Goal: Transaction & Acquisition: Download file/media

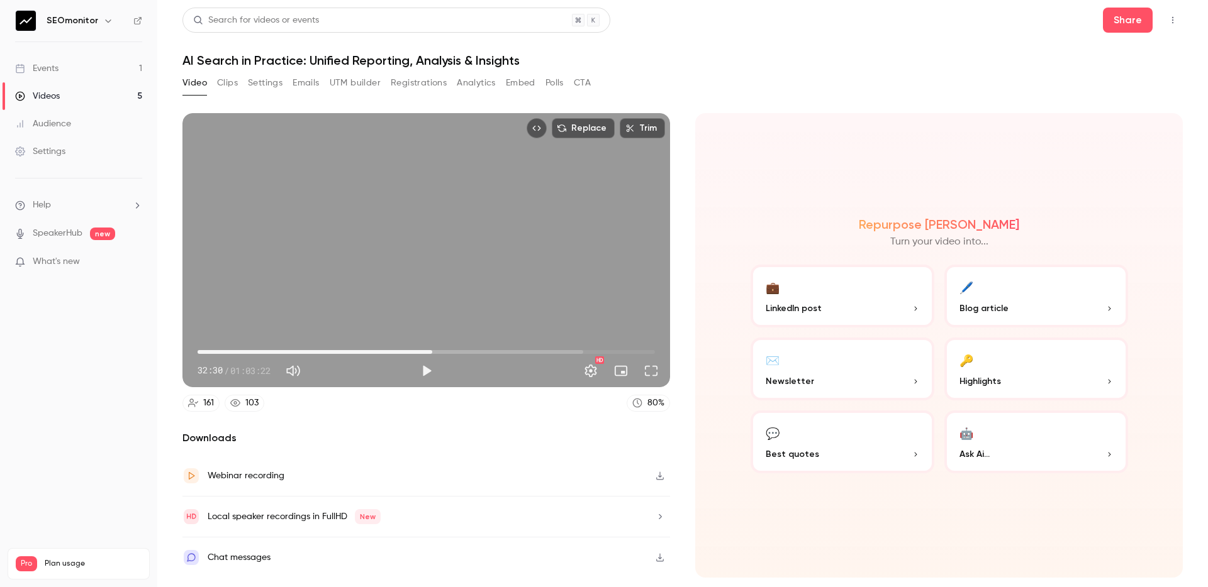
click at [91, 102] on link "Videos 5" at bounding box center [78, 96] width 157 height 28
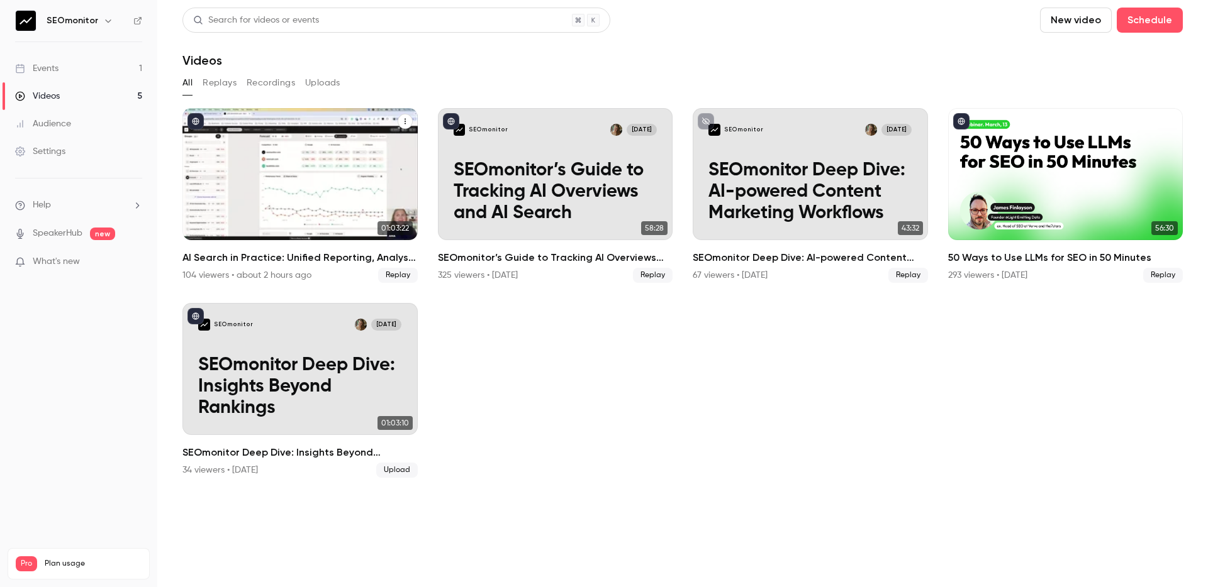
click at [276, 259] on h2 "AI Search in Practice: Unified Reporting, Analysis & Insights" at bounding box center [299, 257] width 235 height 15
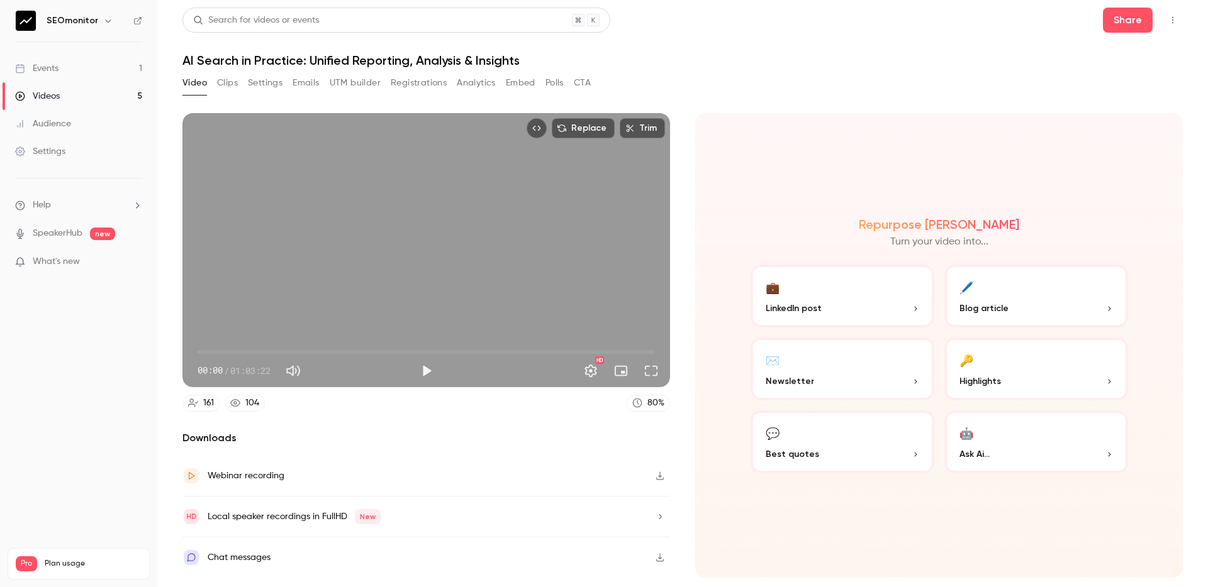
click at [398, 83] on button "Registrations" at bounding box center [419, 83] width 56 height 20
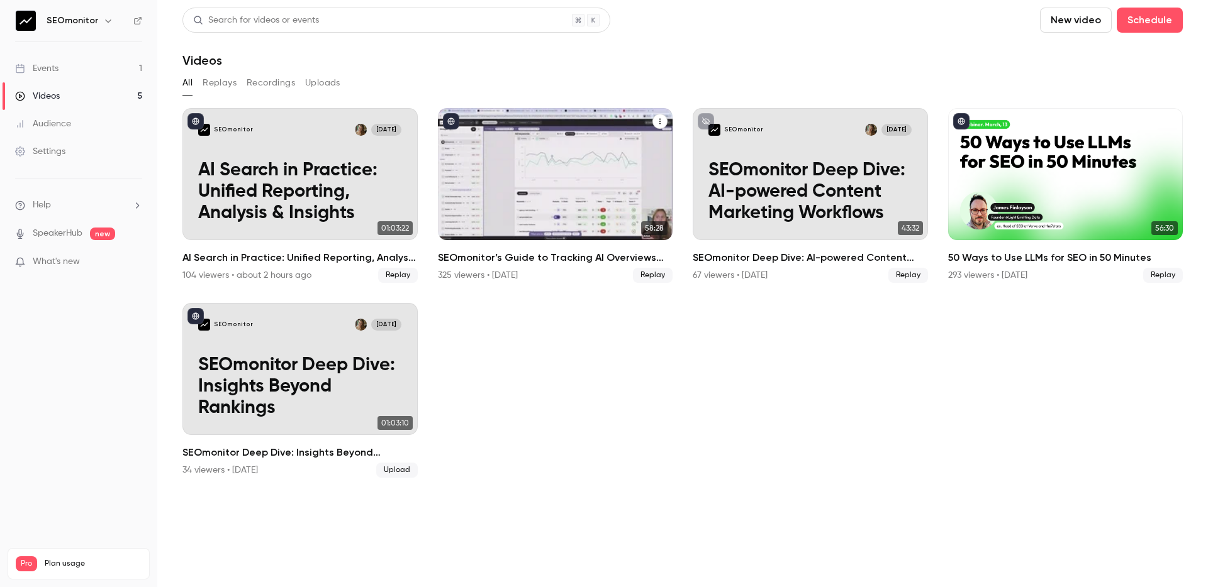
click at [518, 269] on div "325 viewers • [DATE]" at bounding box center [478, 275] width 80 height 13
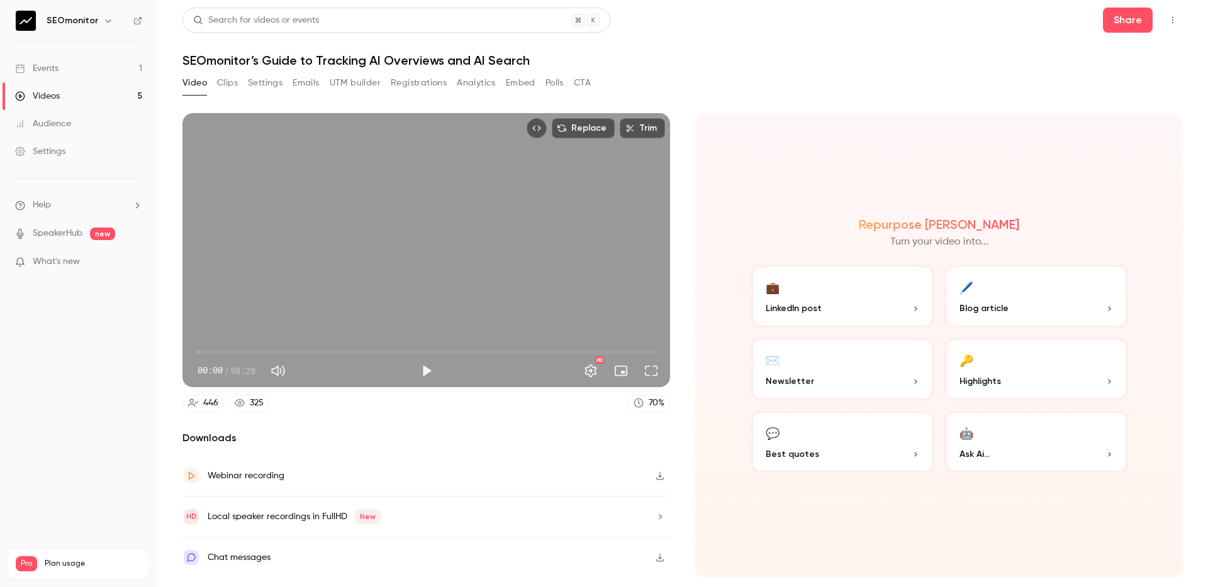
click at [442, 85] on button "Registrations" at bounding box center [419, 83] width 56 height 20
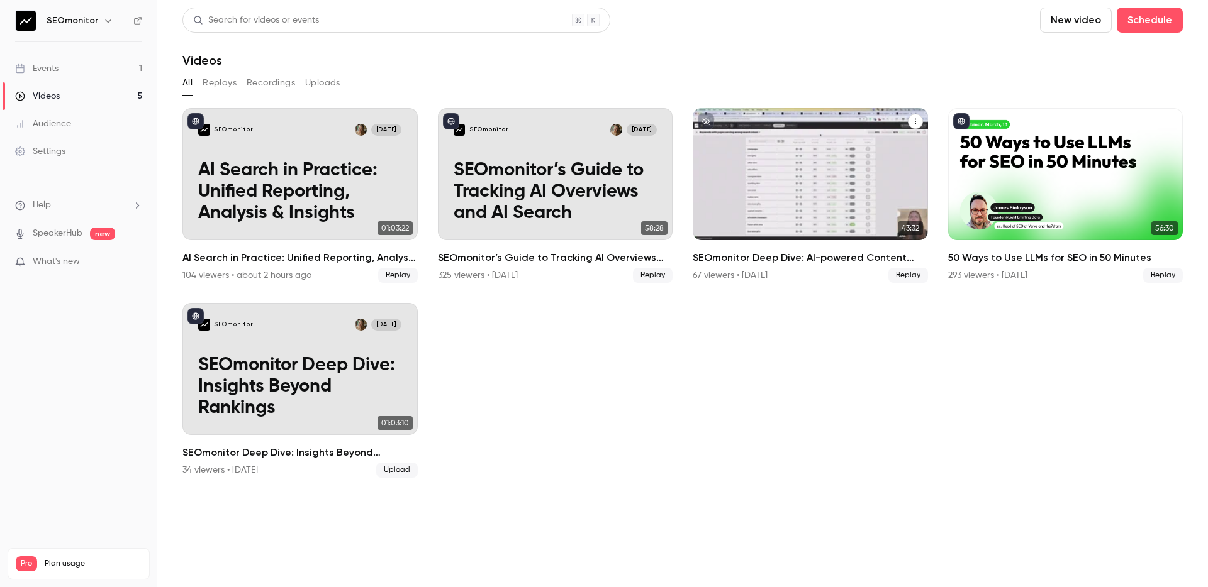
click at [755, 259] on h2 "SEOmonitor Deep Dive: AI-powered Content Marketing Workflows" at bounding box center [809, 257] width 235 height 15
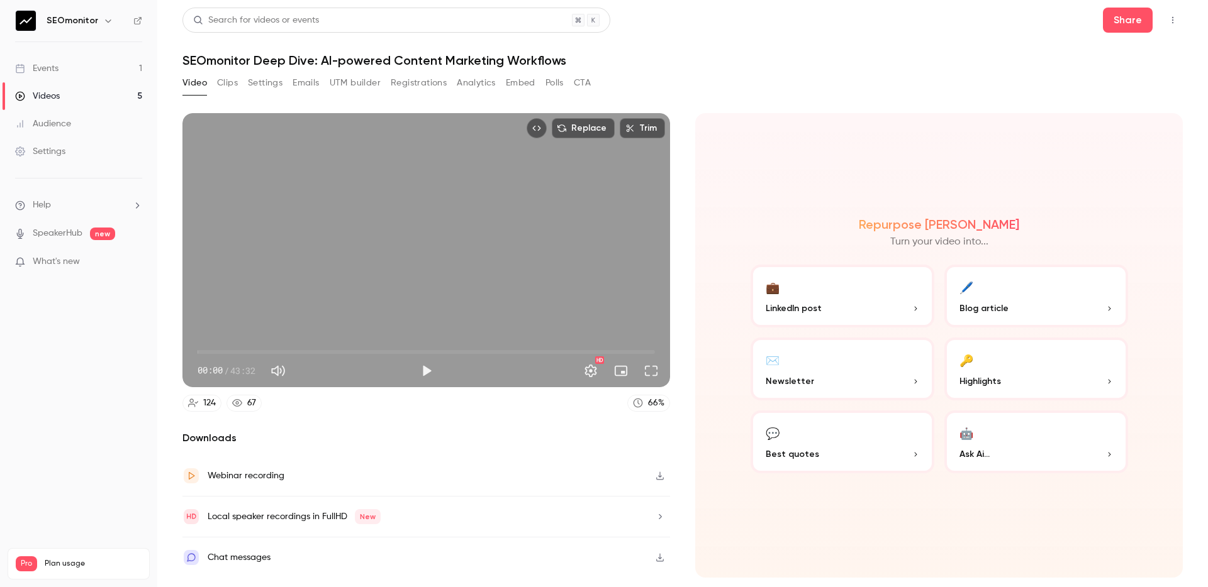
click at [435, 88] on button "Registrations" at bounding box center [419, 83] width 56 height 20
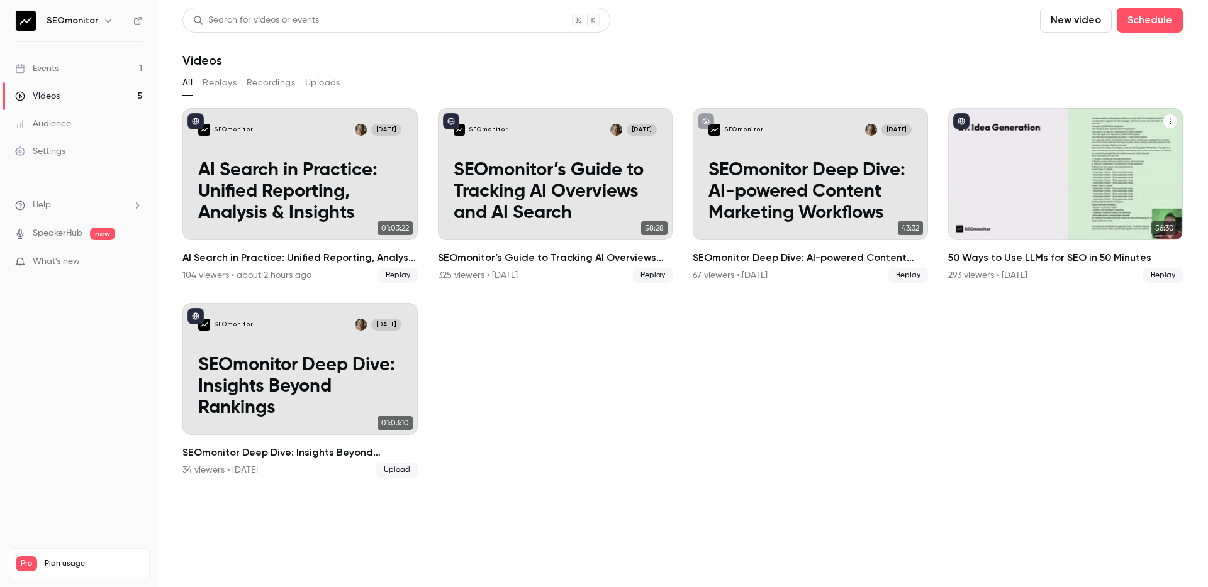
click at [1021, 260] on h2 "50 Ways to Use LLMs for SEO in 50 Minutes" at bounding box center [1065, 257] width 235 height 15
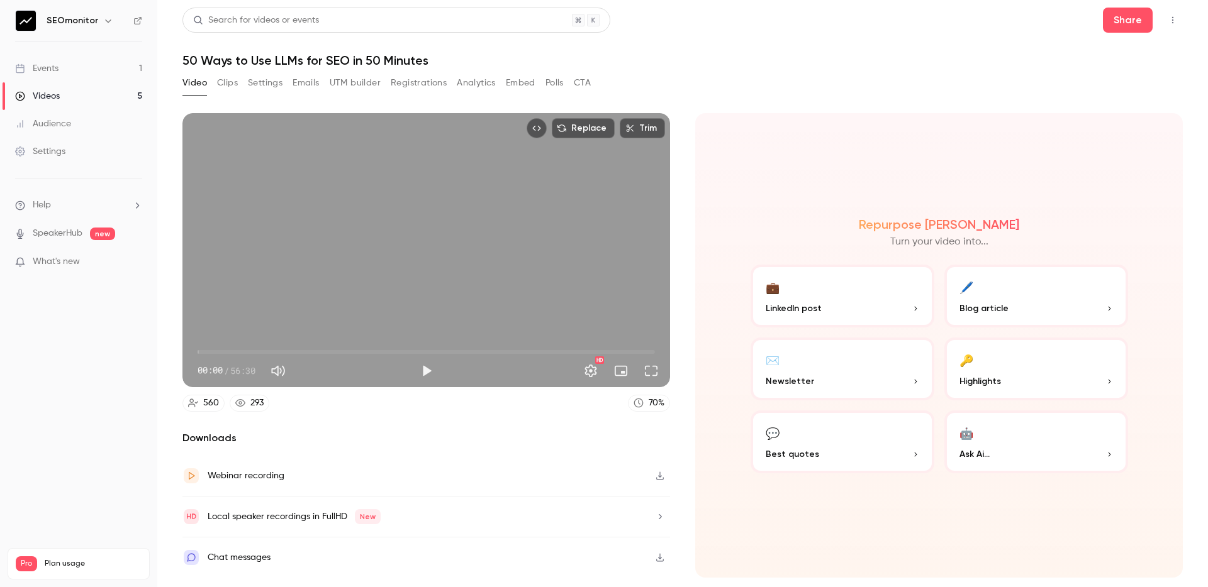
click at [443, 83] on button "Registrations" at bounding box center [419, 83] width 56 height 20
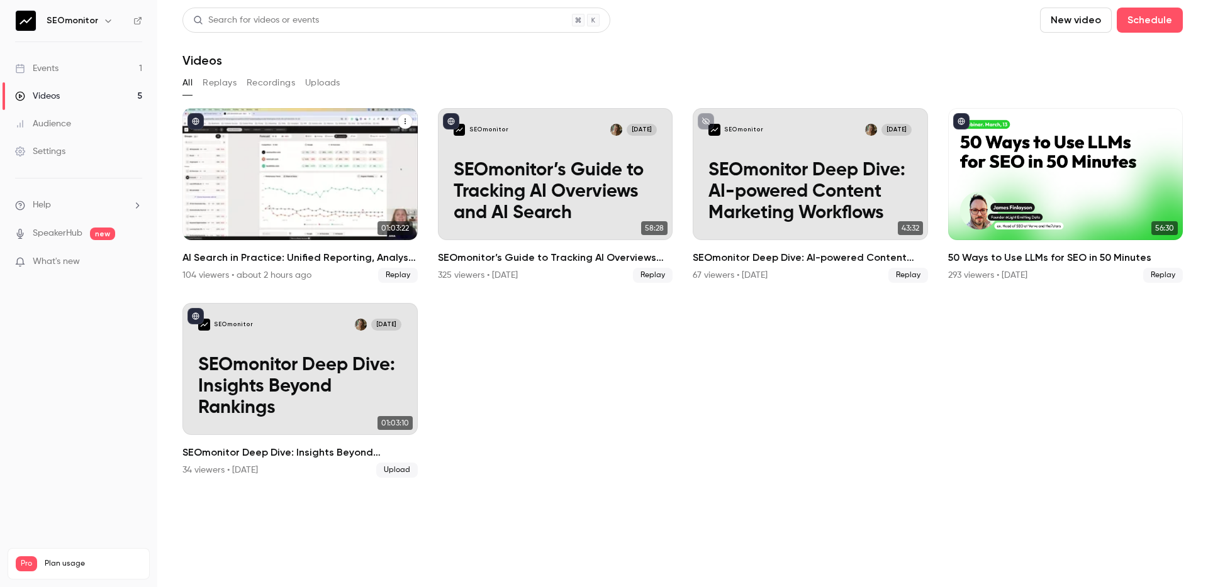
click at [277, 111] on div "SEOmonitor [DATE] AI Search in Practice: Unified Reporting, Analysis & Insights" at bounding box center [299, 174] width 235 height 132
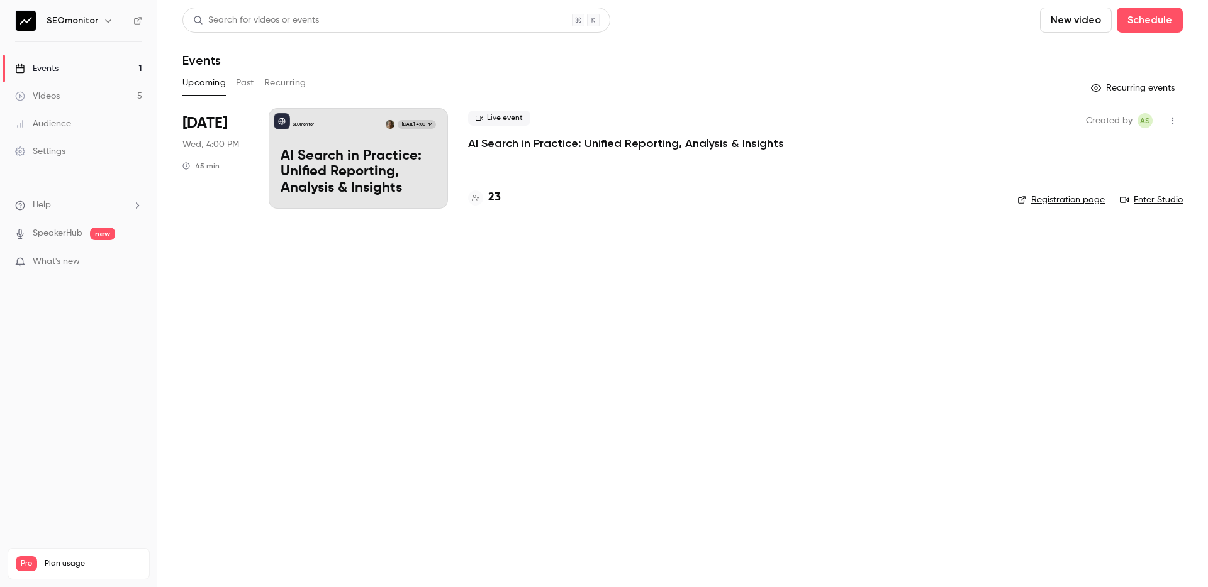
click at [101, 96] on link "Videos 5" at bounding box center [78, 96] width 157 height 28
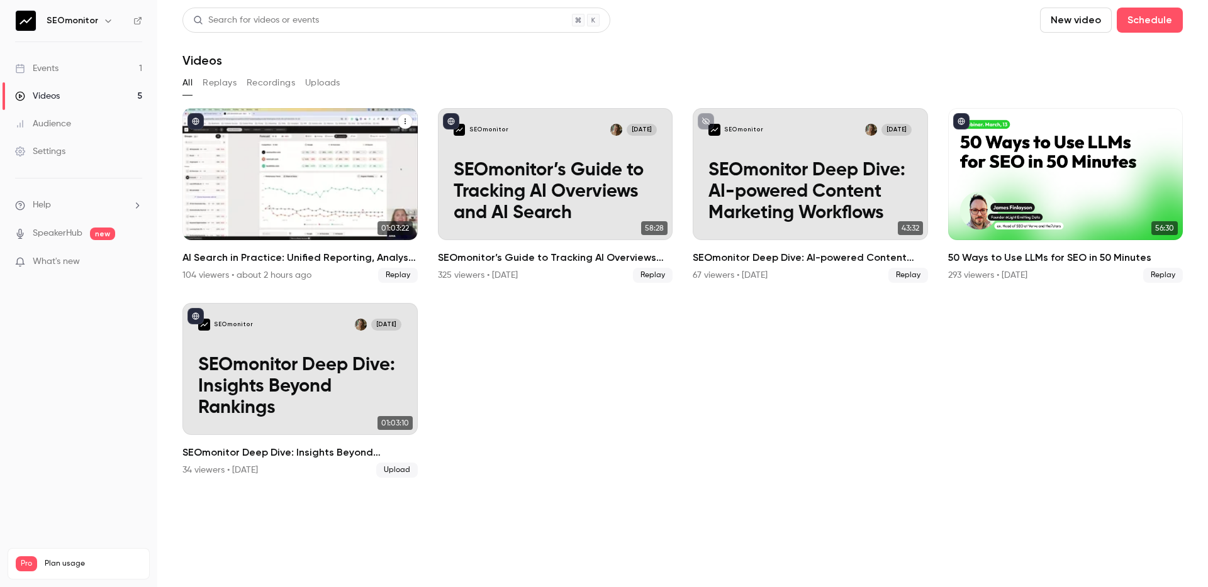
click at [303, 264] on h2 "AI Search in Practice: Unified Reporting, Analysis & Insights" at bounding box center [299, 257] width 235 height 15
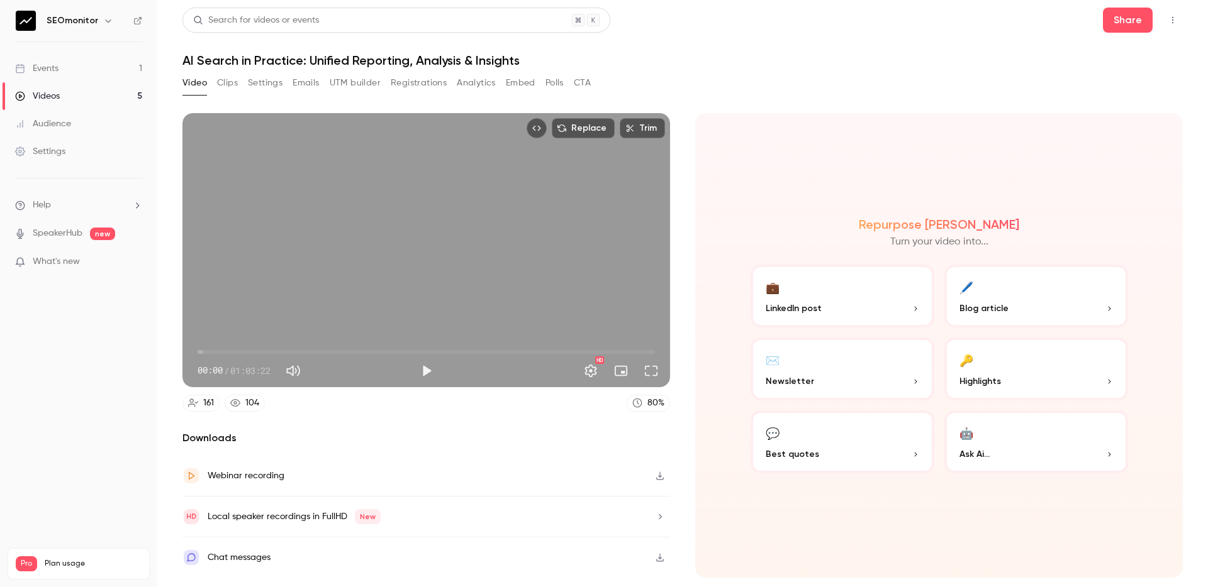
click at [408, 81] on button "Registrations" at bounding box center [419, 83] width 56 height 20
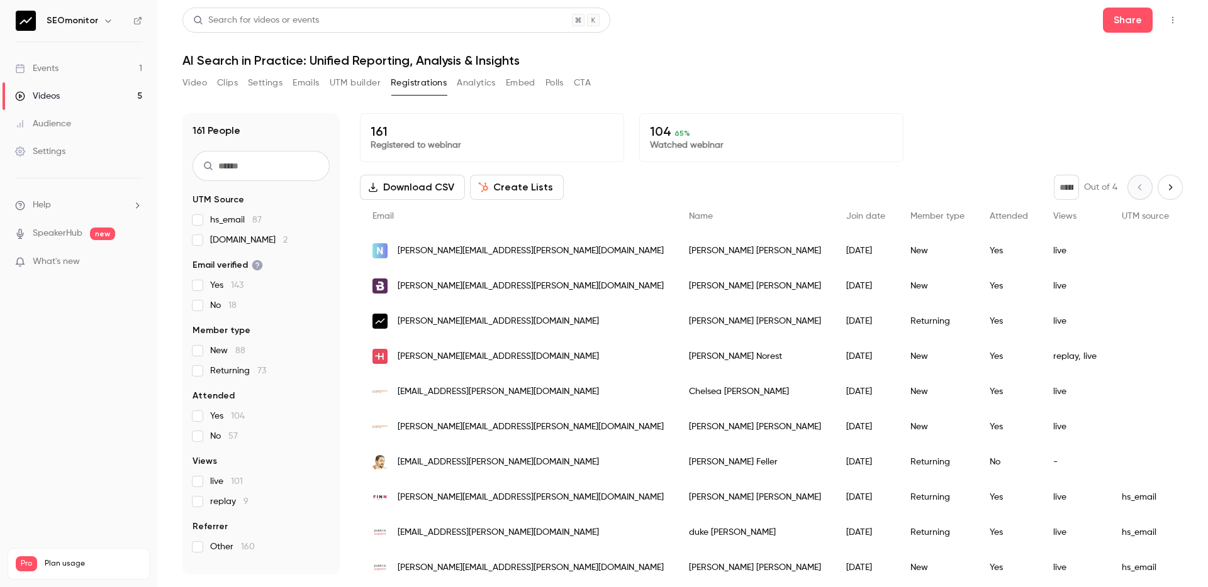
click at [433, 189] on button "Download CSV" at bounding box center [412, 187] width 105 height 25
click at [609, 182] on div "Download CSV Create Lists * Out of 4" at bounding box center [771, 187] width 823 height 25
